Goal: Navigation & Orientation: Find specific page/section

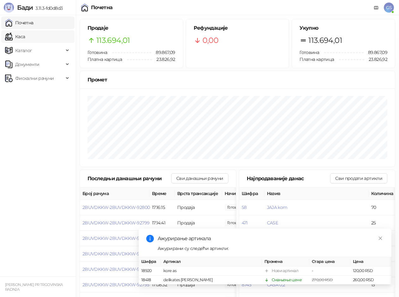
click at [21, 38] on link "Каса" at bounding box center [15, 36] width 20 height 13
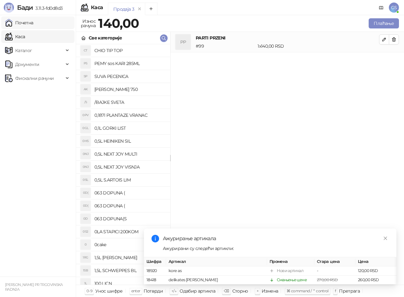
click at [33, 23] on link "Почетна" at bounding box center [19, 22] width 28 height 13
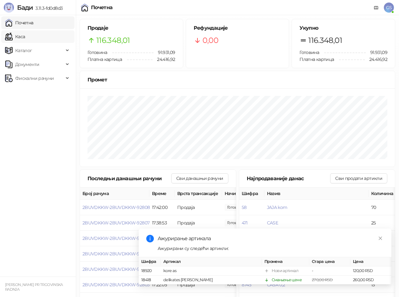
click at [16, 38] on link "Каса" at bounding box center [15, 36] width 20 height 13
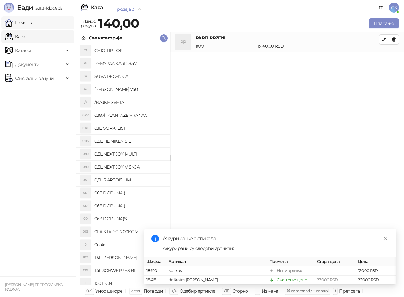
click at [33, 23] on link "Почетна" at bounding box center [19, 22] width 28 height 13
